Goal: Transaction & Acquisition: Purchase product/service

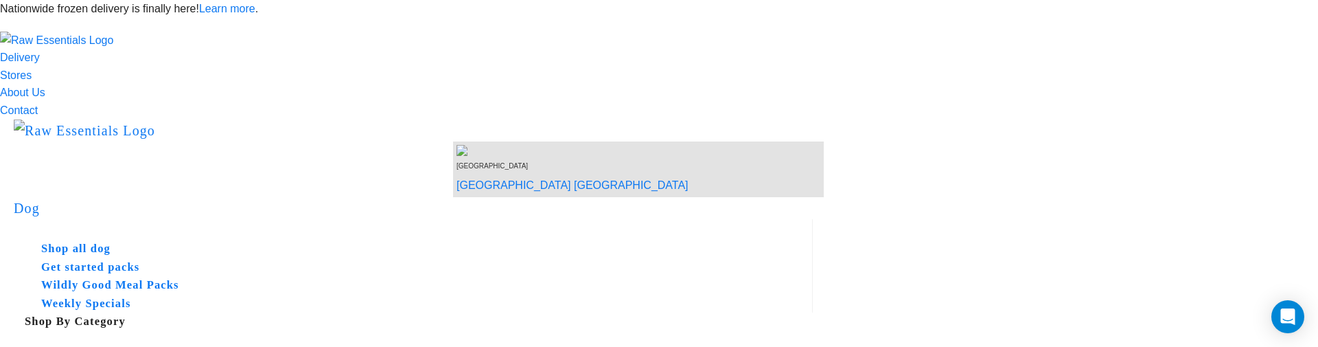
copy div "Your order meets the minimum shipping weight requirement."
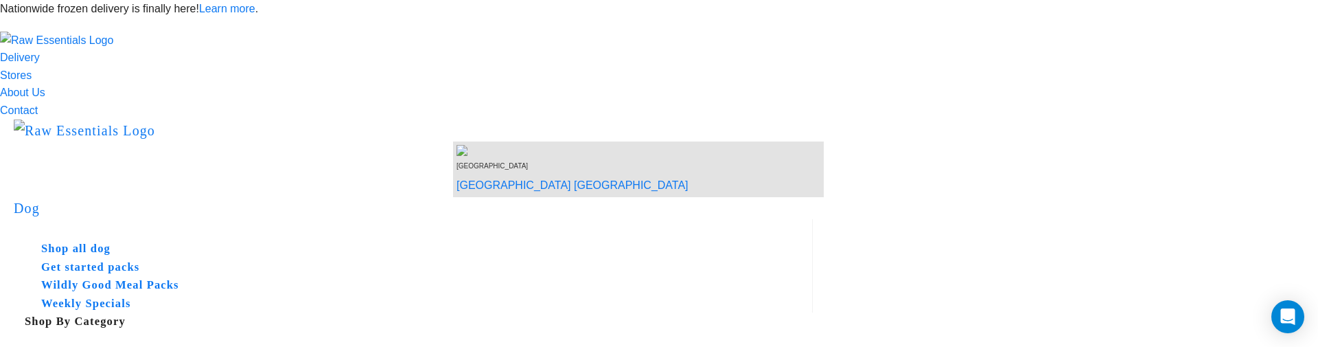
drag, startPoint x: 1020, startPoint y: 135, endPoint x: 944, endPoint y: 135, distance: 75.5
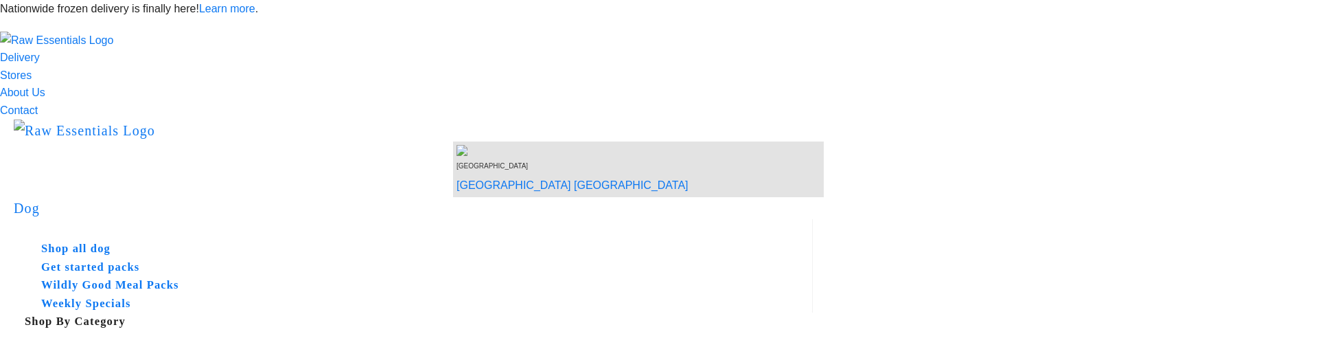
drag, startPoint x: 1041, startPoint y: 245, endPoint x: 935, endPoint y: 247, distance: 106.4
copy div "Your order needs to weigh"
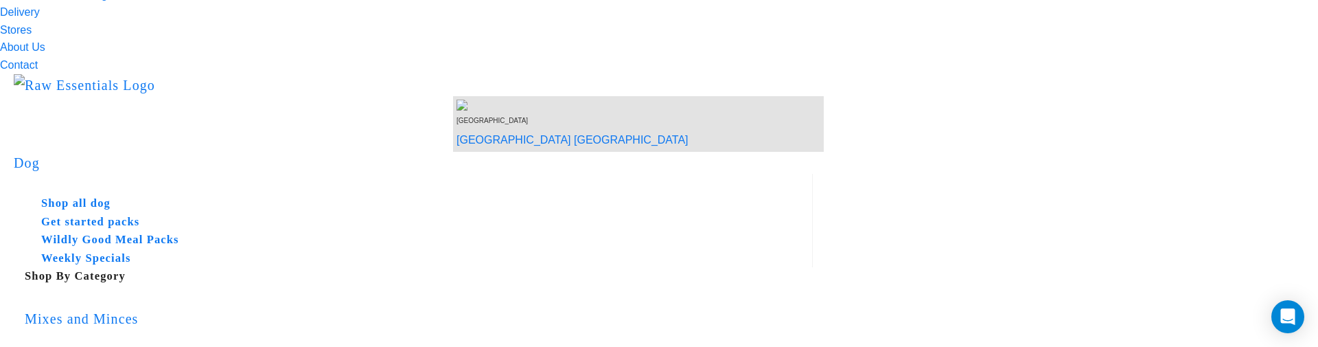
scroll to position [54, 0]
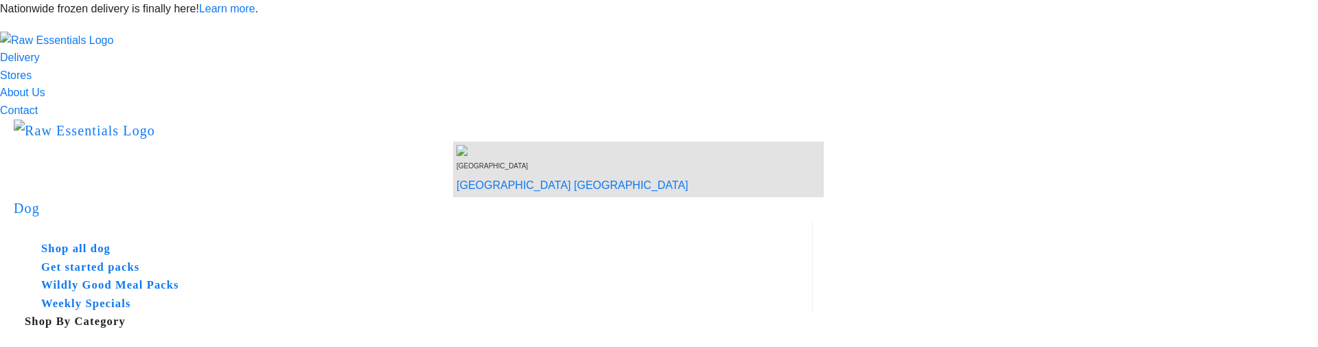
scroll to position [154, 0]
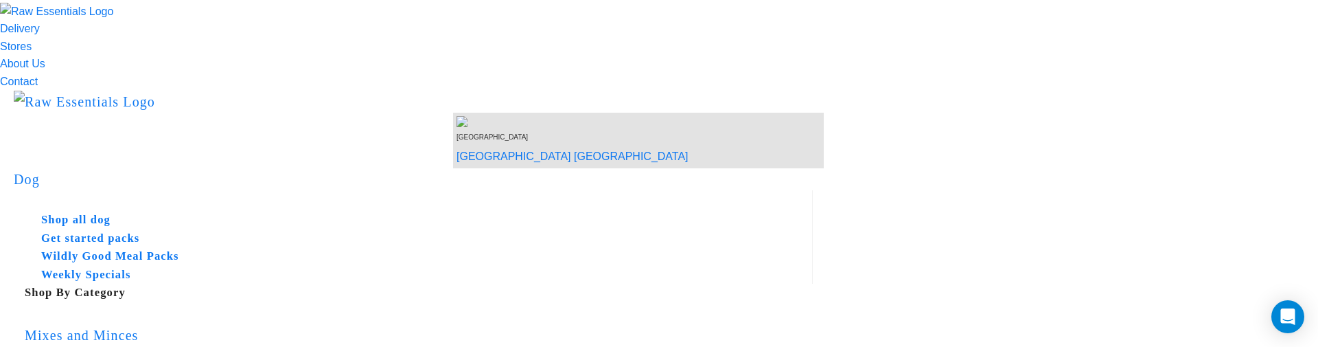
scroll to position [33, 0]
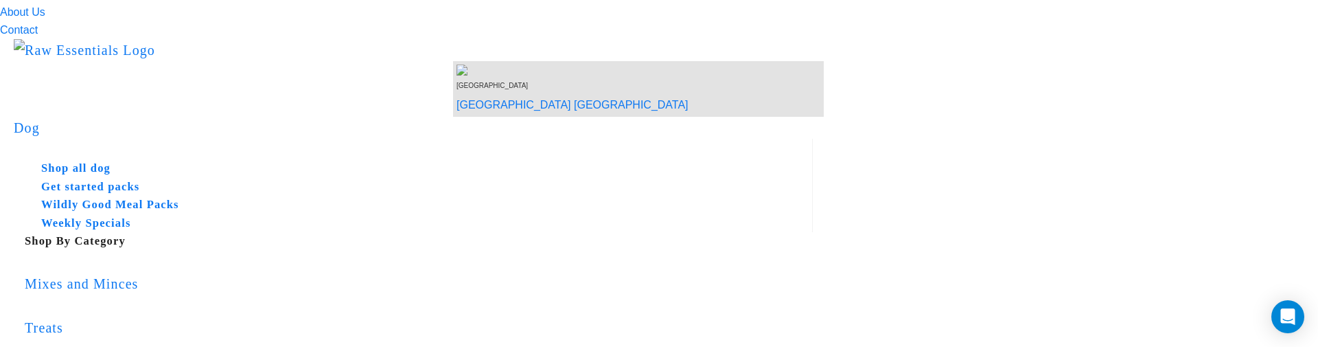
scroll to position [78, 0]
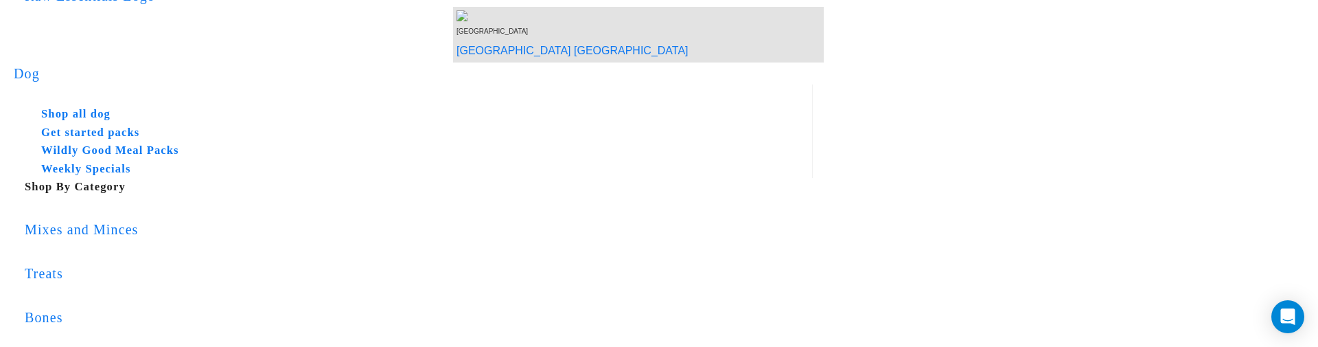
scroll to position [89, 0]
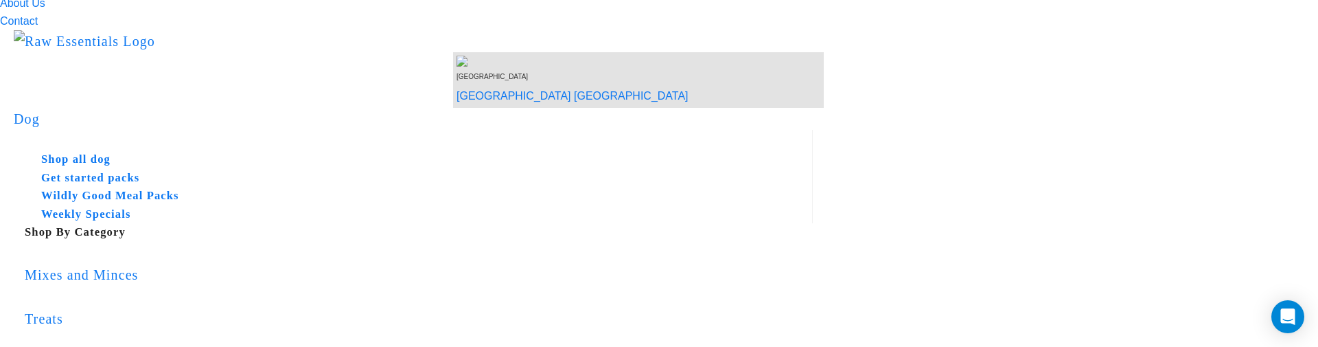
drag, startPoint x: 1023, startPoint y: 180, endPoint x: 754, endPoint y: 177, distance: 269.1
copy div "Your order meets the minimum shipping weight requirement3."
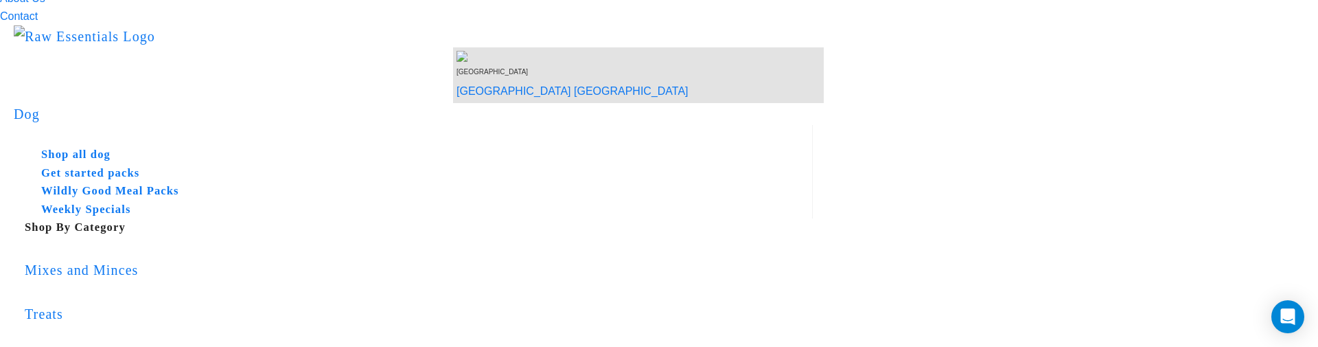
scroll to position [78, 0]
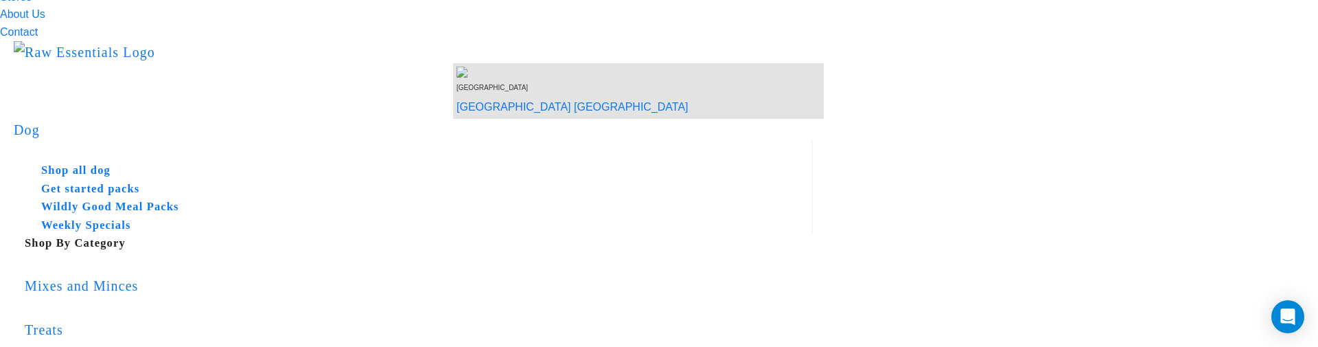
scroll to position [78, 0]
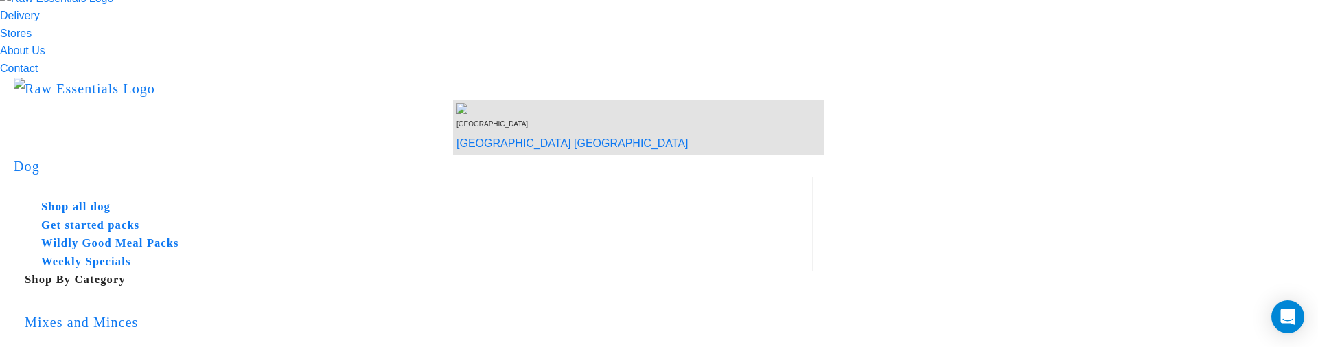
scroll to position [3, 0]
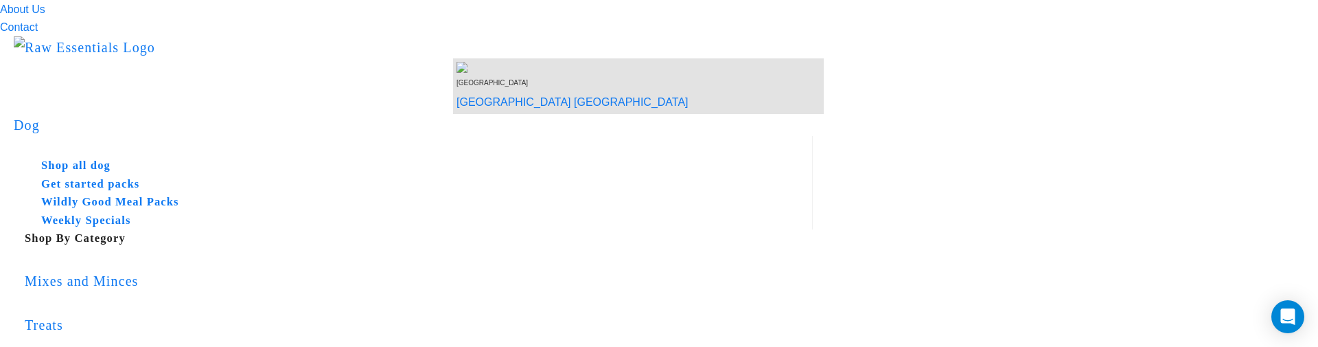
scroll to position [0, 0]
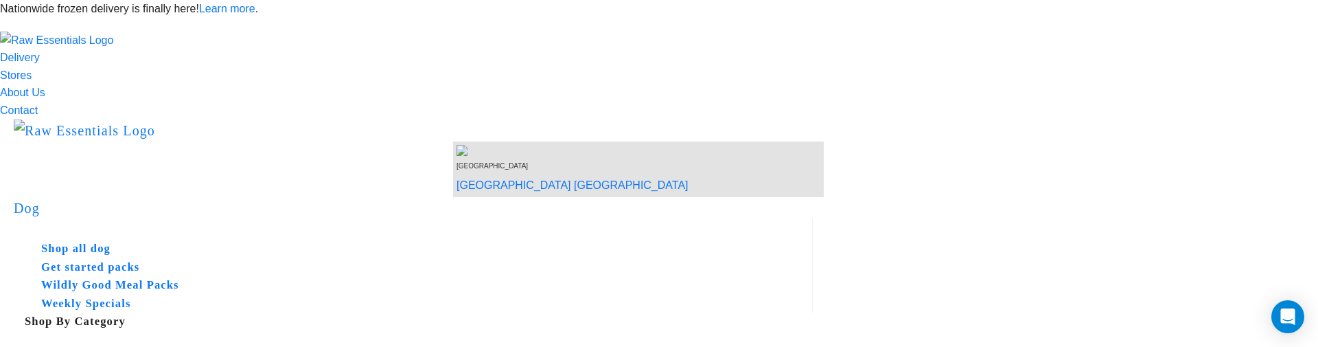
copy div "Your order meets the minimum shipping weight requirement2."
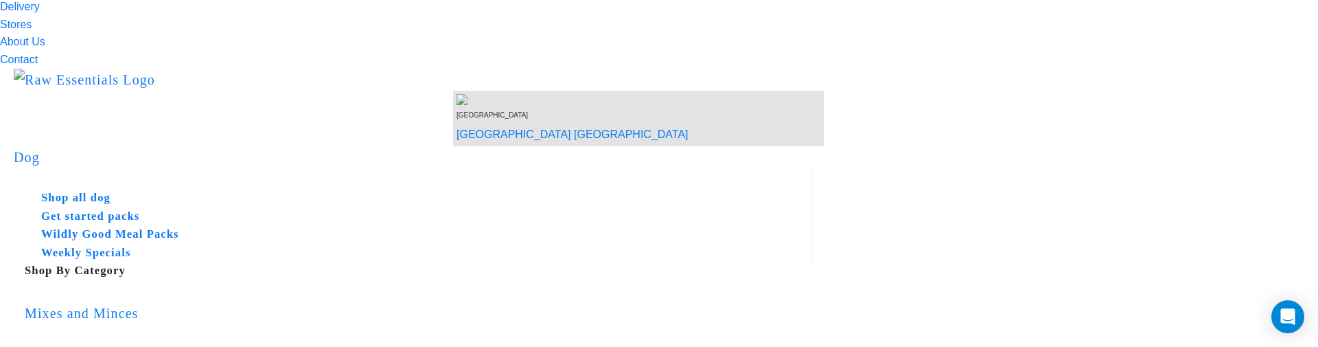
scroll to position [47, 0]
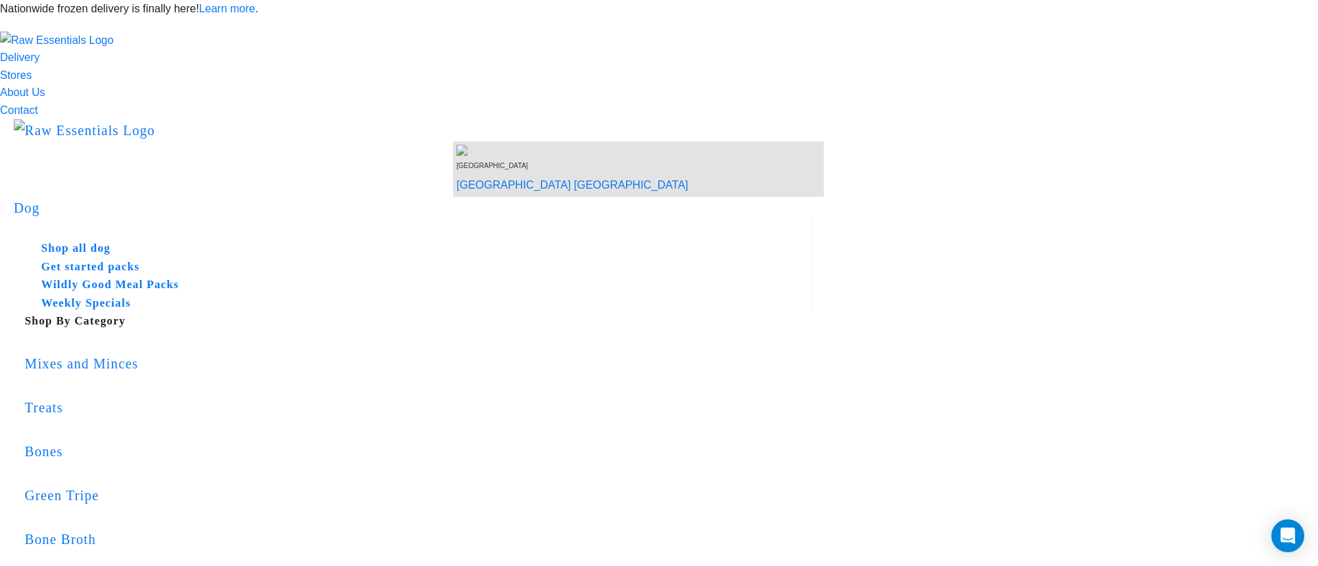
drag, startPoint x: 1051, startPoint y: 245, endPoint x: 933, endPoint y: 250, distance: 118.8
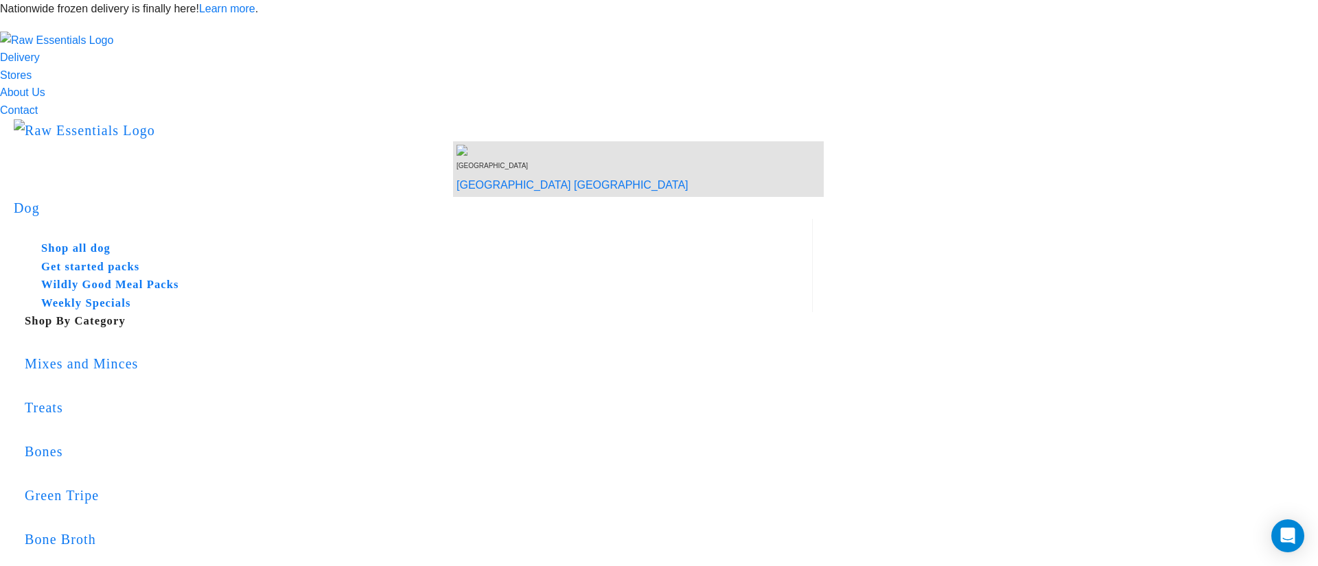
copy div "Your order needs to weigh2"
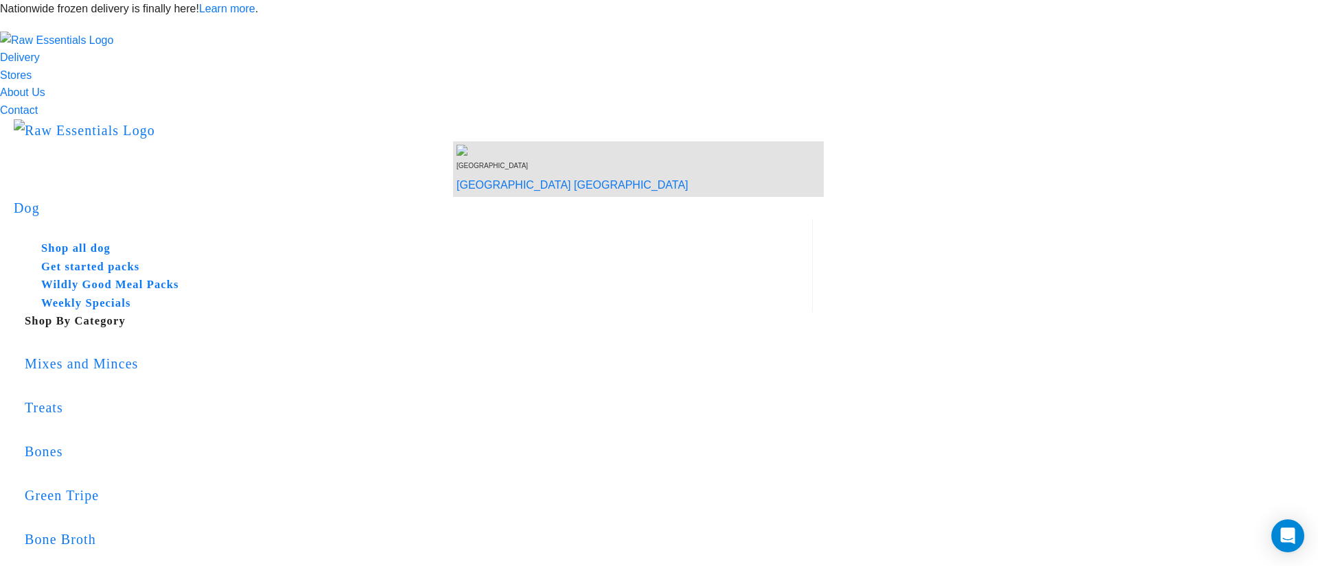
drag, startPoint x: 989, startPoint y: 337, endPoint x: 1023, endPoint y: 337, distance: 33.6
copy div "requirement3."
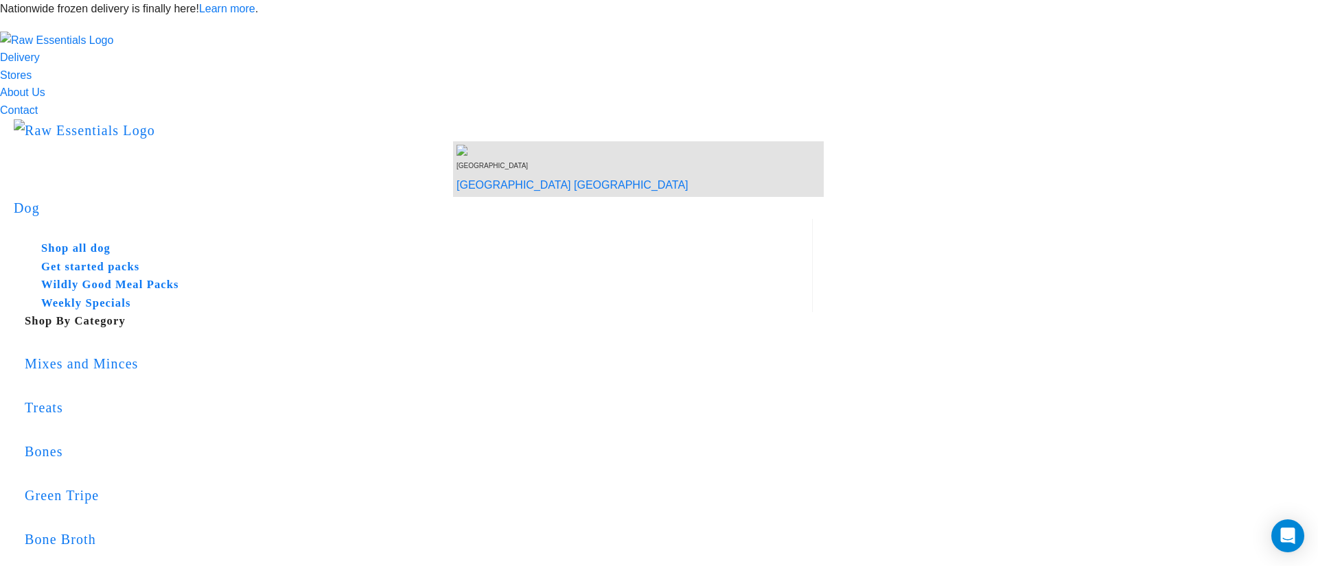
checkbox input "true"
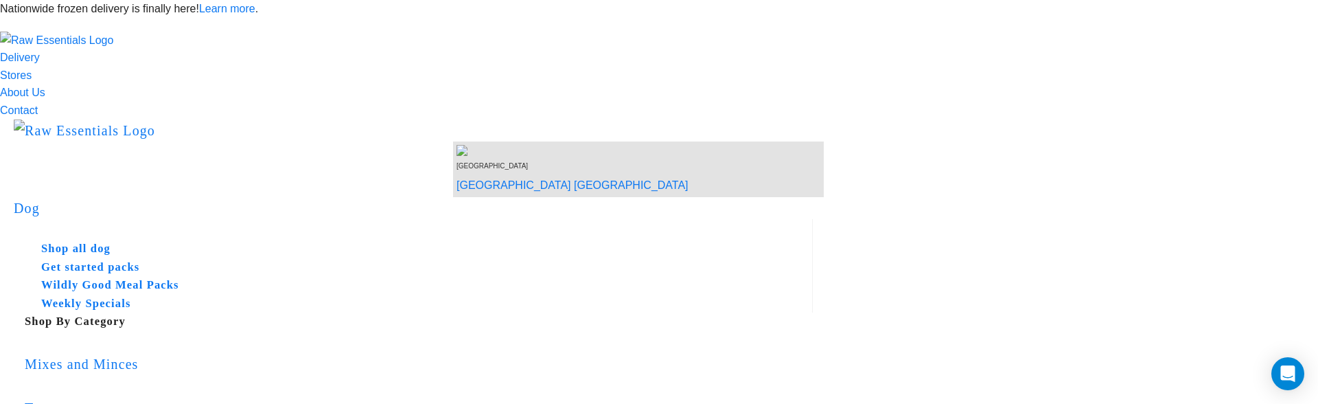
drag, startPoint x: 979, startPoint y: 63, endPoint x: 964, endPoint y: 63, distance: 15.1
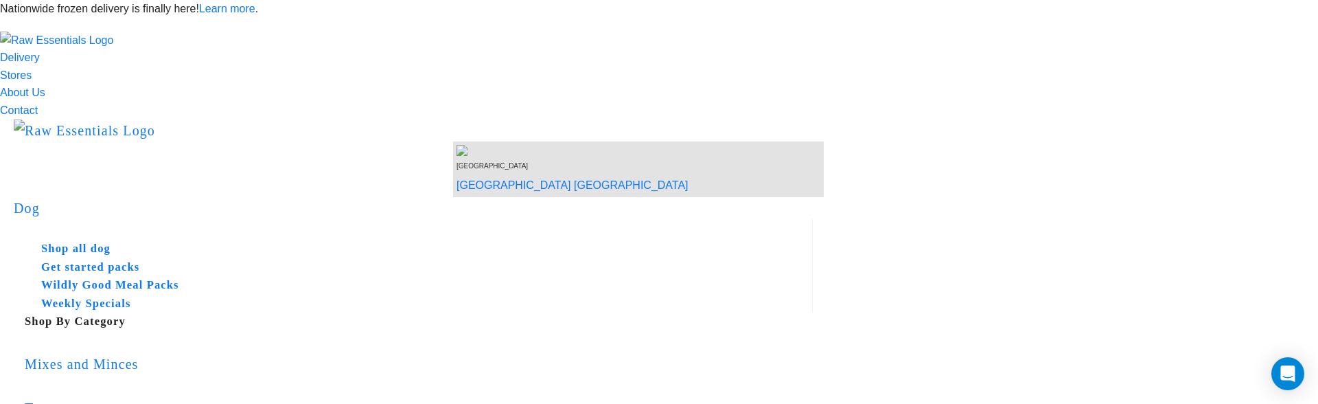
copy div "My Cart 1 40g Freeze Dried Lamb Green Tripe Booster $19.80 $9.90 each - 2 + rem…"
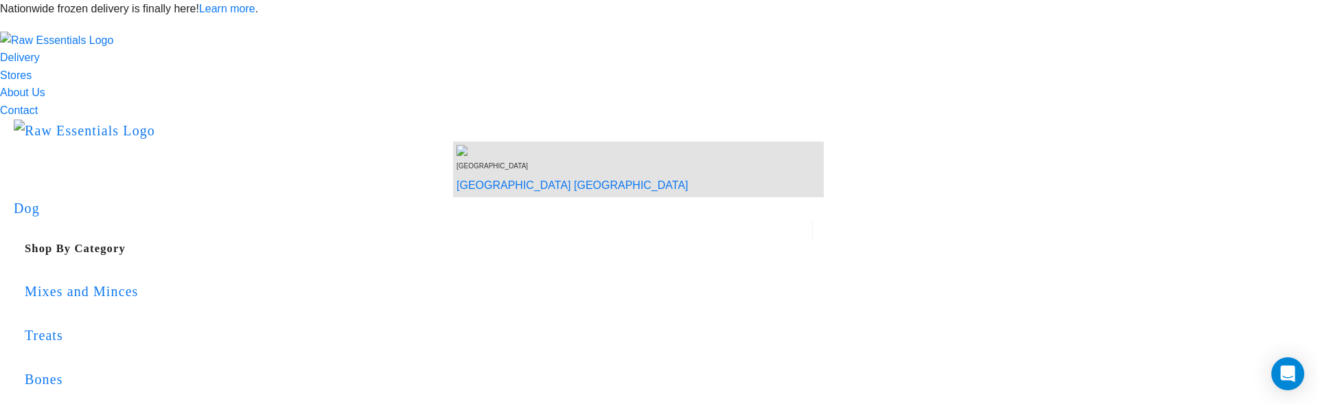
scroll to position [51, 0]
drag, startPoint x: 1044, startPoint y: 272, endPoint x: 1095, endPoint y: 275, distance: 51.6
copy div "Order weight:"
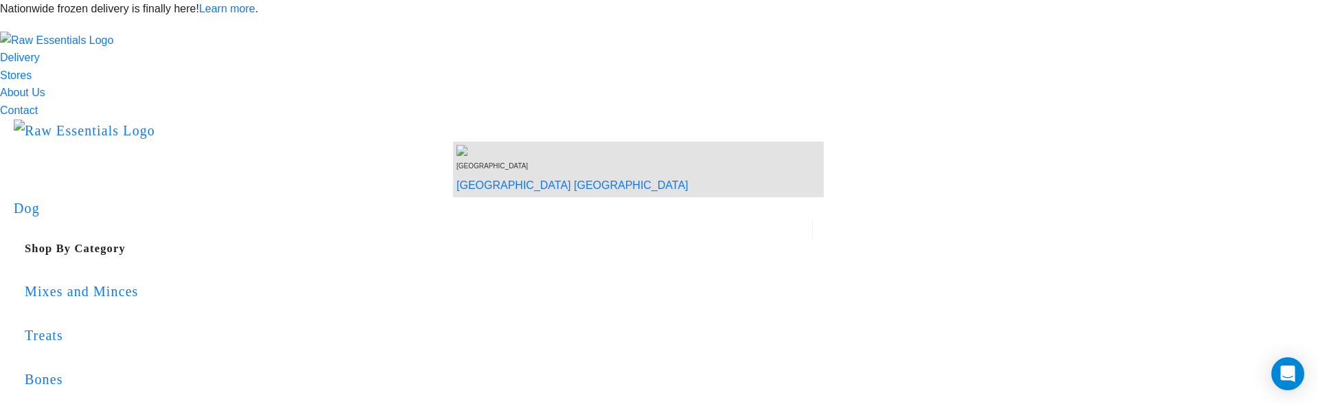
copy div "Order weight:"
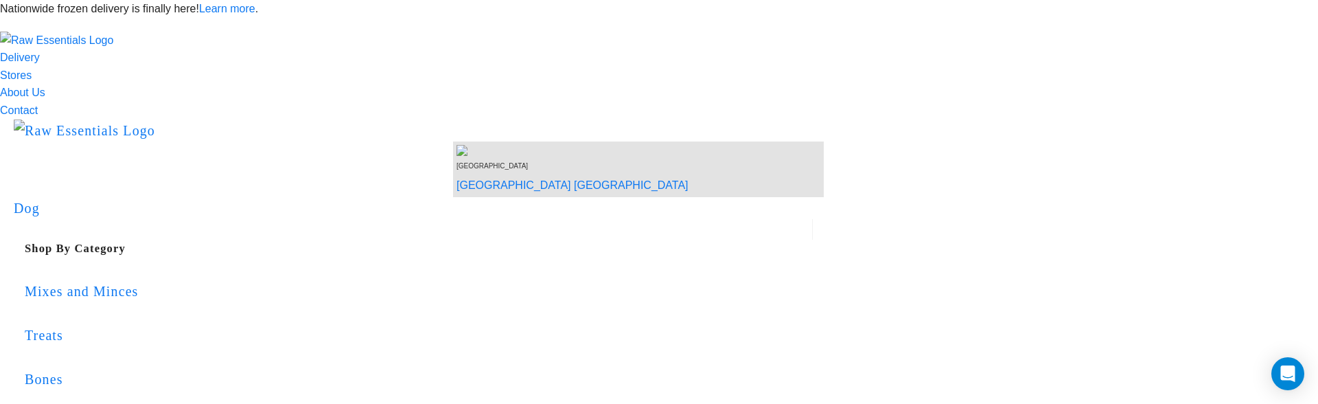
scroll to position [135, 0]
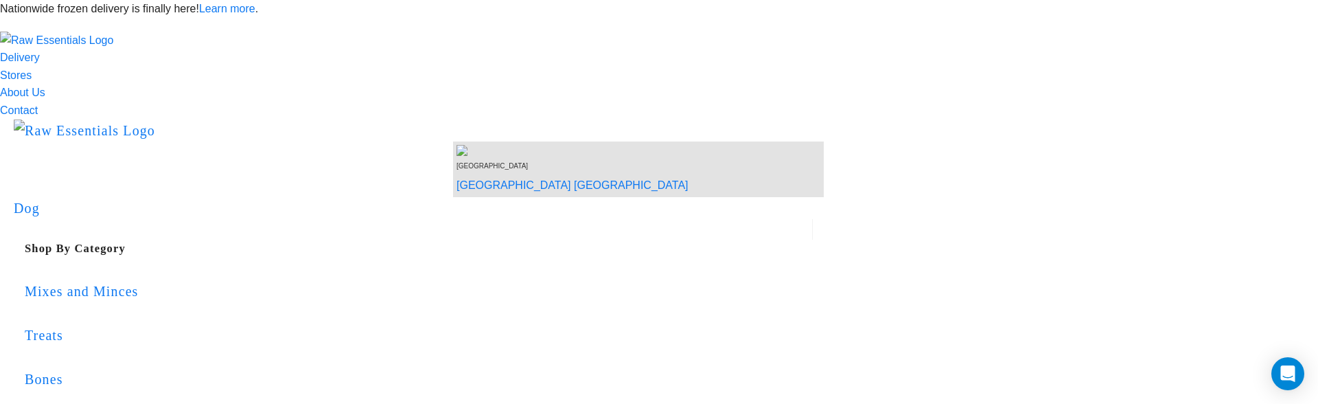
scroll to position [14, 0]
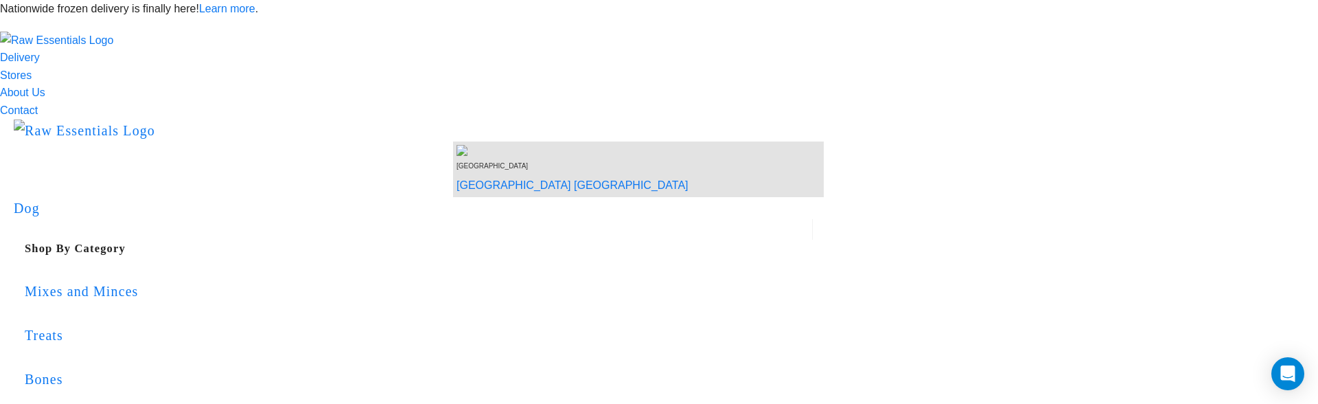
scroll to position [73, 0]
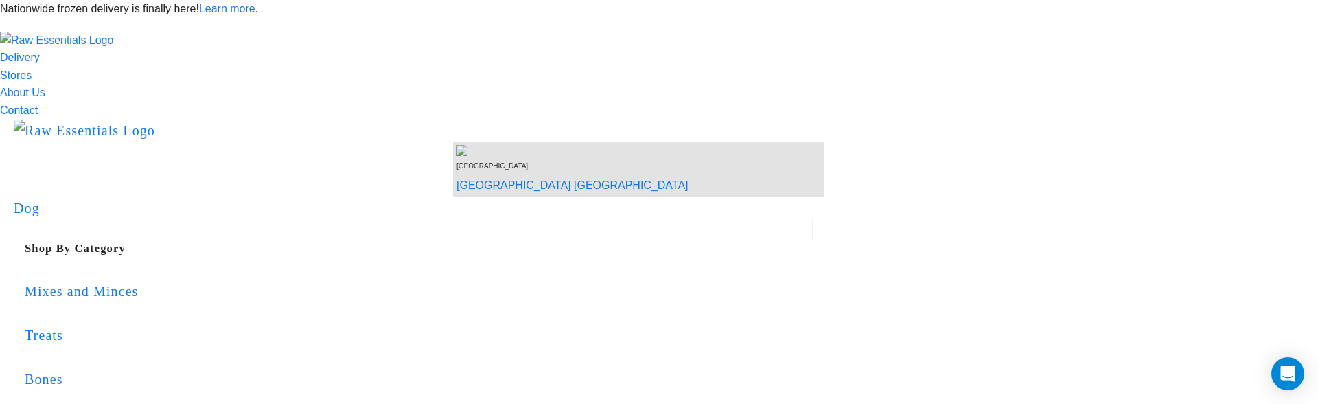
scroll to position [64, 0]
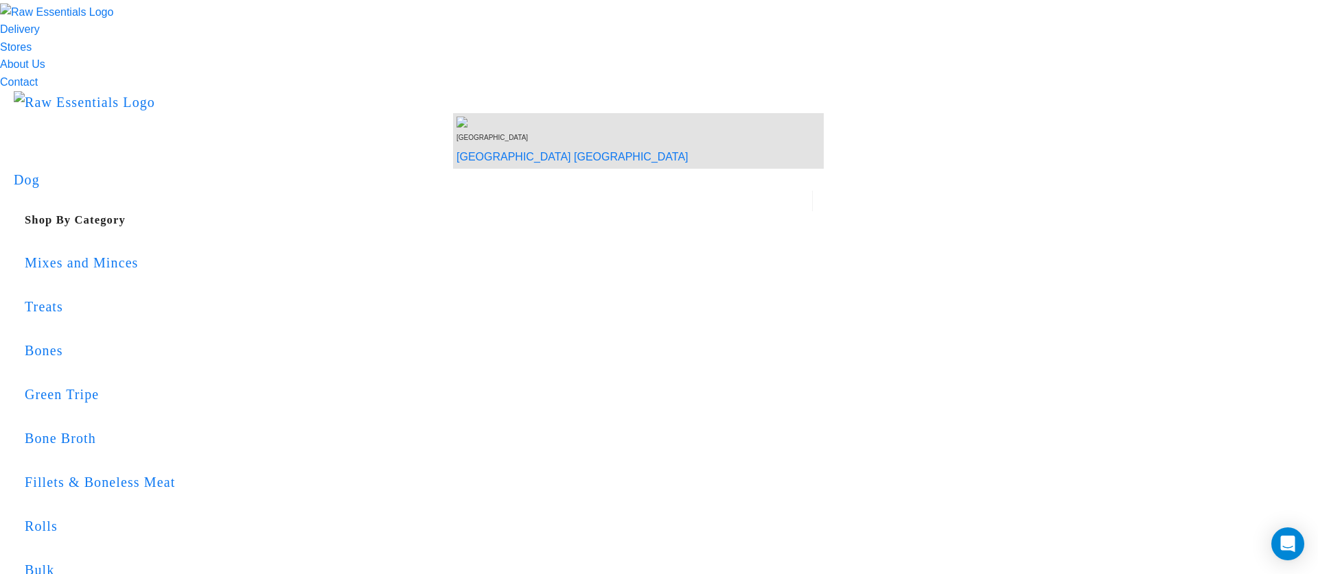
scroll to position [45, 0]
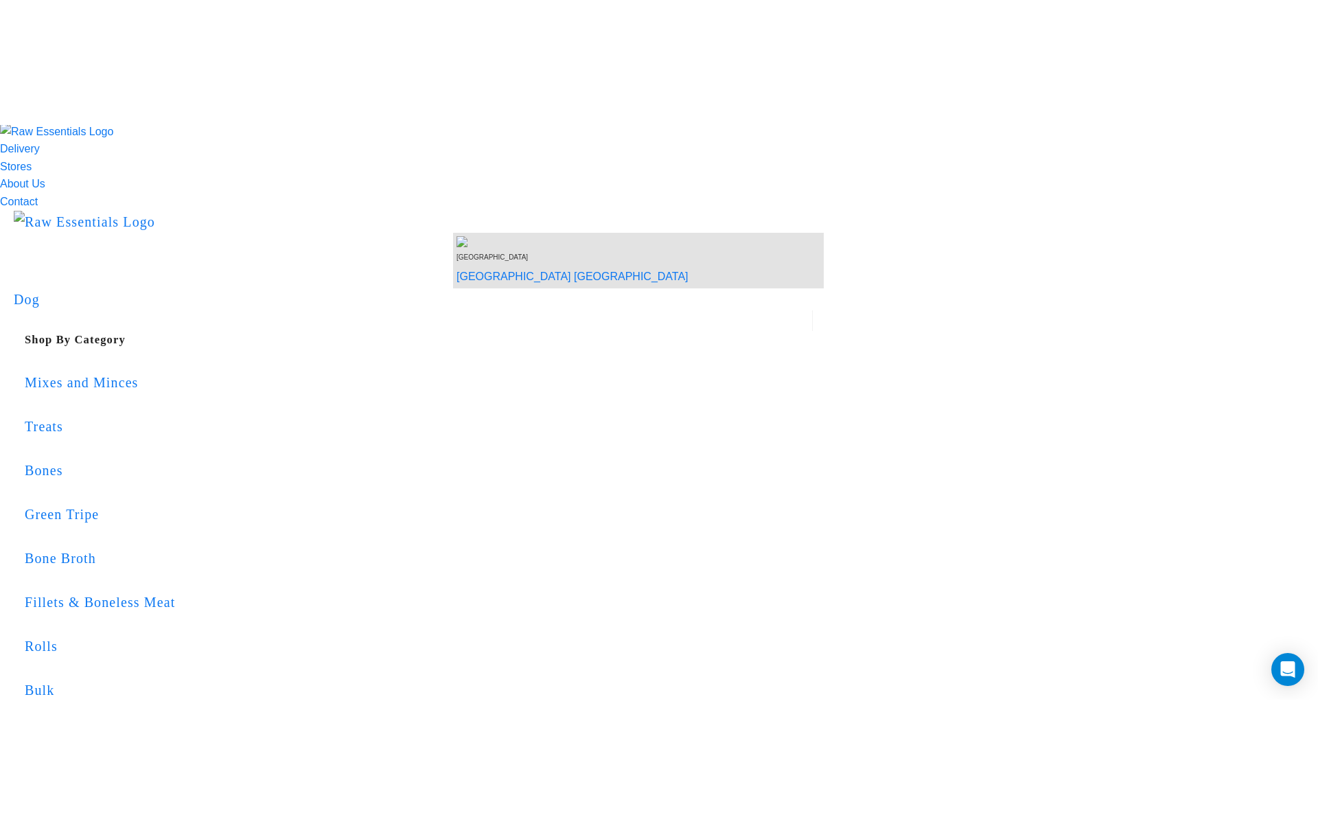
scroll to position [33, 0]
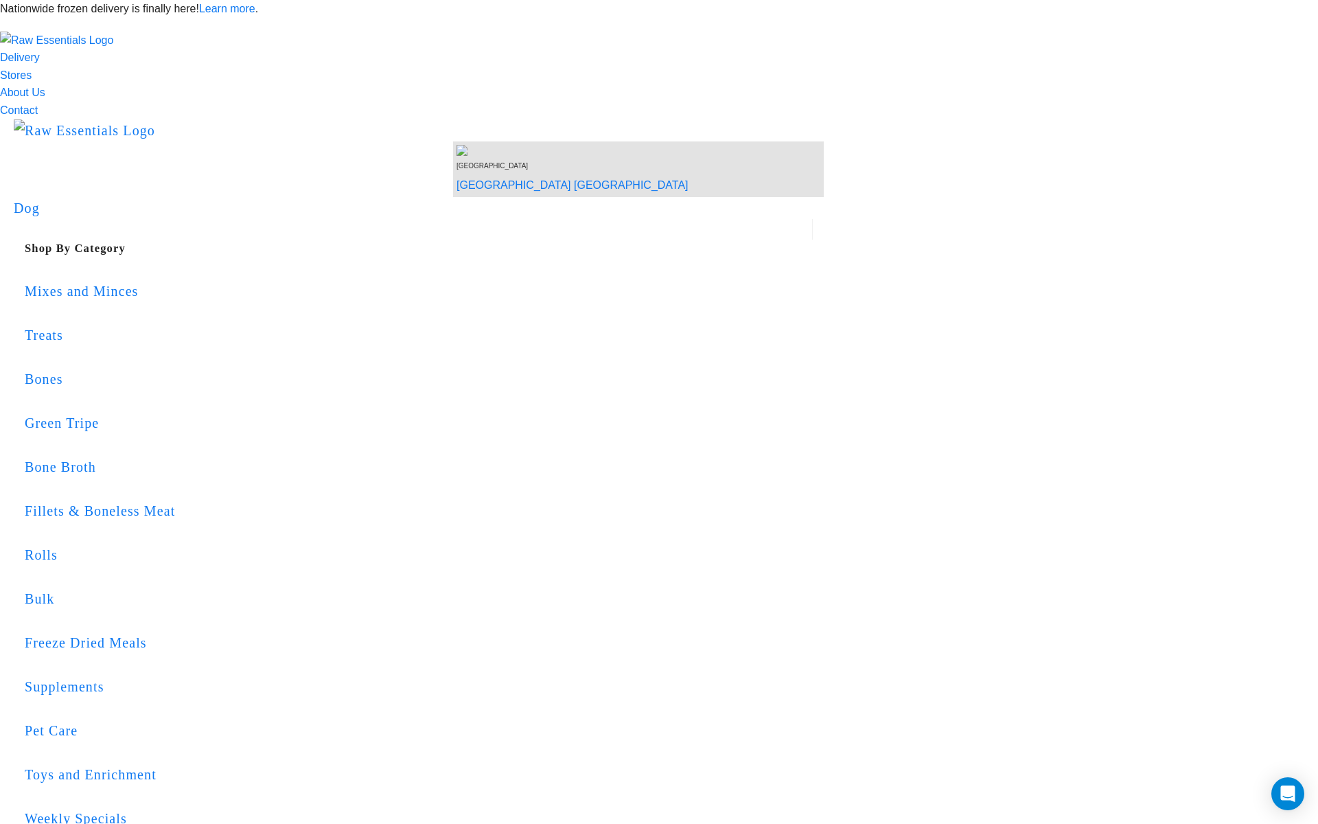
scroll to position [33, 0]
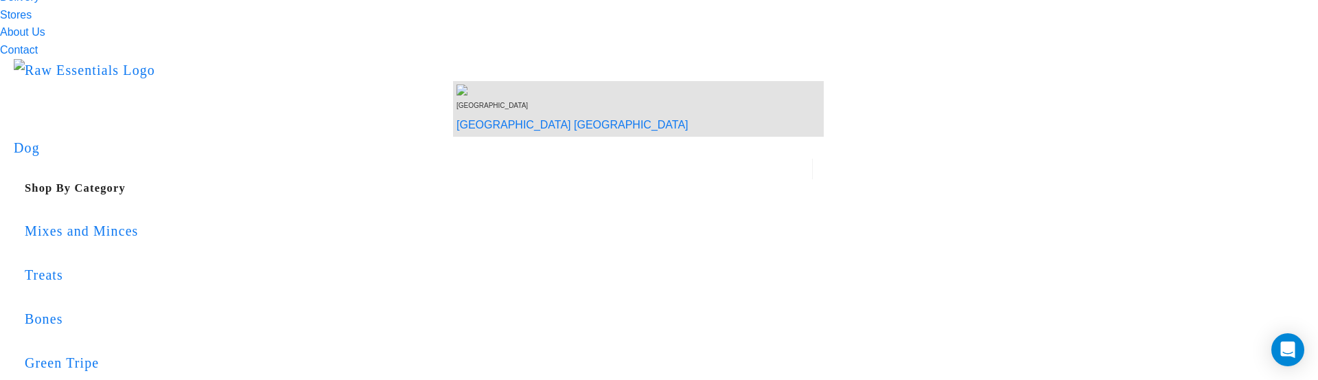
scroll to position [59, 0]
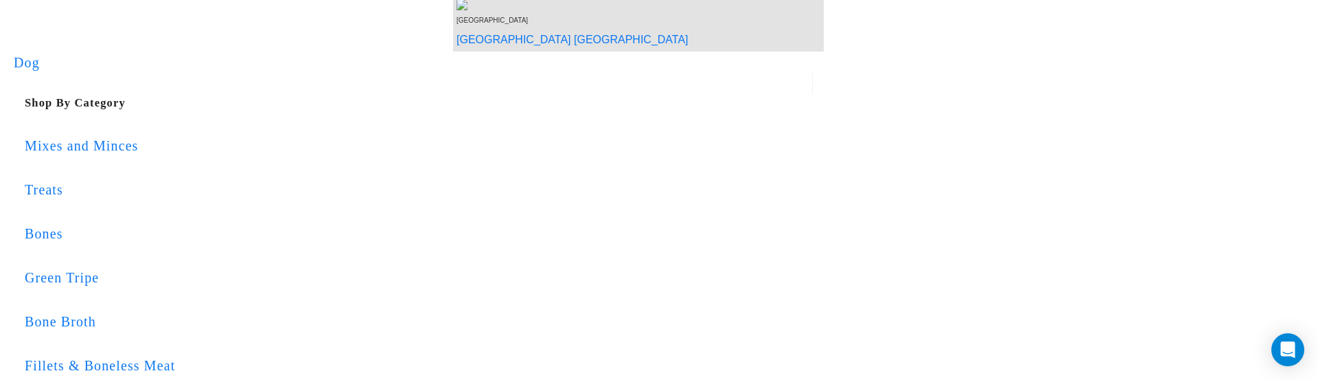
scroll to position [0, 0]
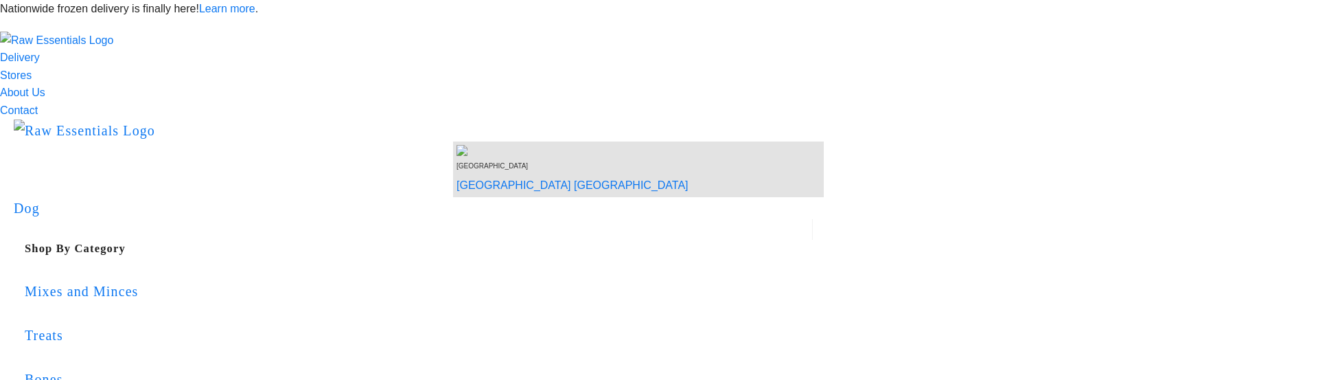
scroll to position [145, 0]
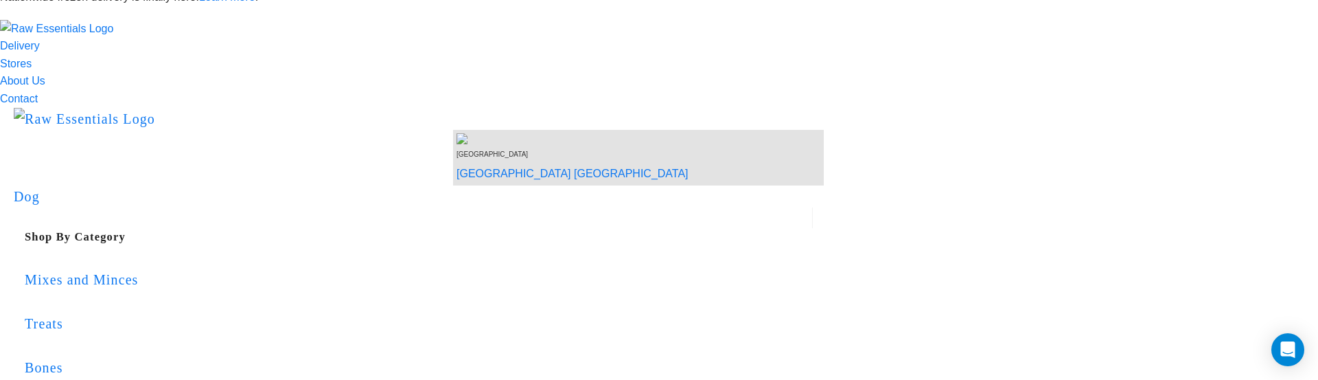
scroll to position [0, 0]
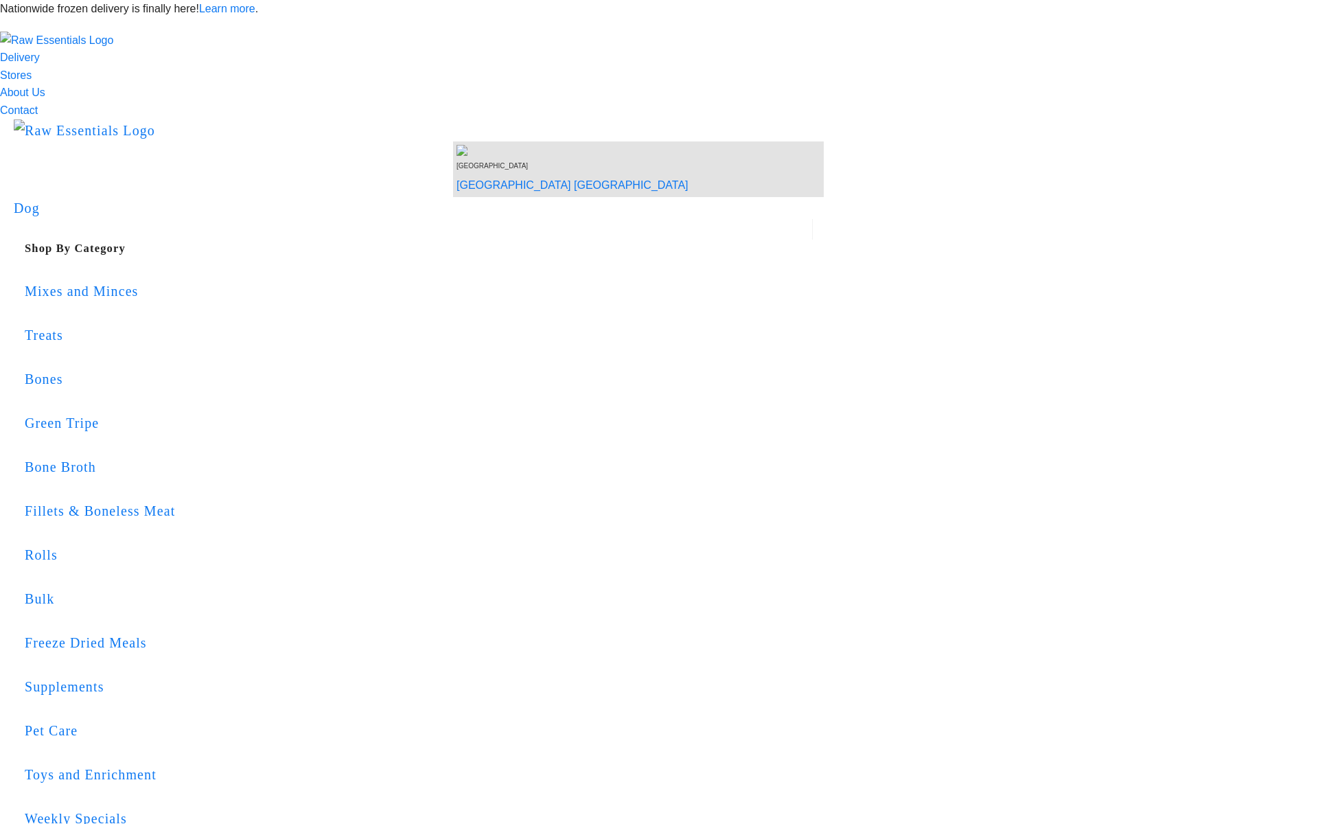
checkbox input "true"
